Goal: Use online tool/utility: Utilize a website feature to perform a specific function

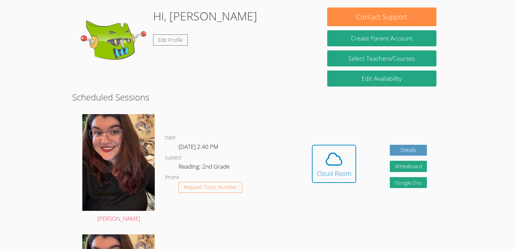
scroll to position [108, 0]
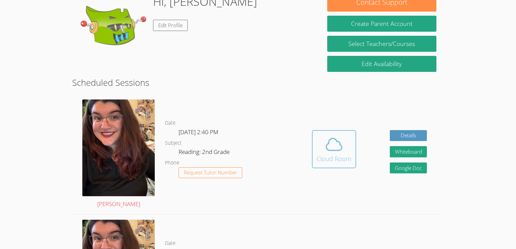
click at [322, 147] on span at bounding box center [334, 144] width 35 height 19
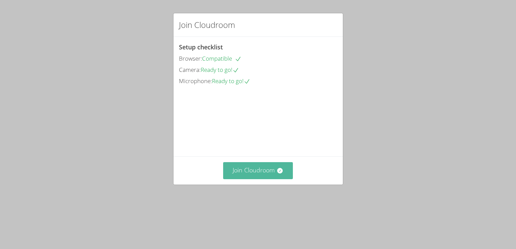
click at [280, 174] on icon at bounding box center [280, 170] width 7 height 7
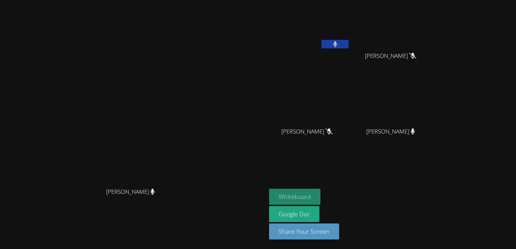
click at [321, 194] on button "Whiteboard" at bounding box center [294, 197] width 51 height 16
